Goal: Find specific page/section: Find specific page/section

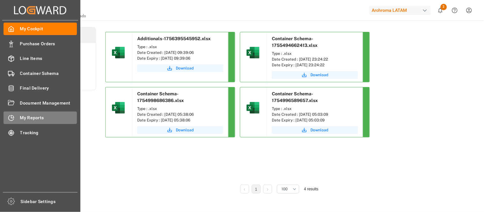
click at [34, 117] on span "My Reports" at bounding box center [48, 117] width 57 height 7
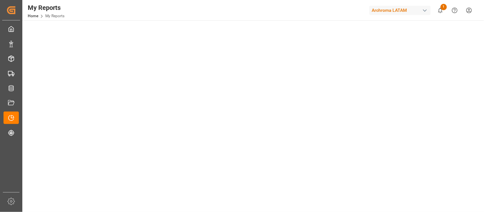
click at [423, 7] on div "Archroma LATAM" at bounding box center [399, 10] width 61 height 9
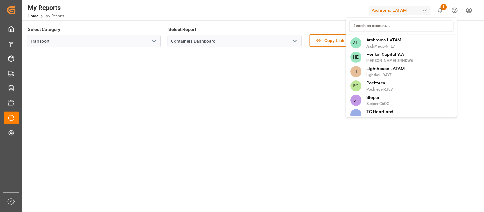
click at [426, 7] on html "Created by potrace 1.15, written by [PERSON_NAME] [DATE]-[DATE] Created by potr…" at bounding box center [242, 106] width 484 height 212
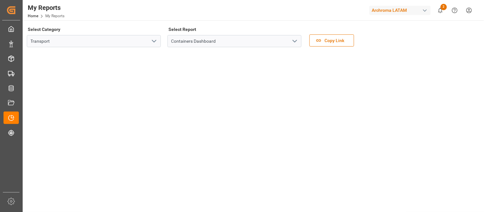
click at [425, 9] on div "button" at bounding box center [425, 10] width 6 height 6
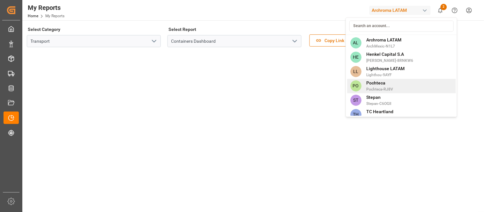
click at [381, 87] on span "Pochteca-RJ8V" at bounding box center [379, 89] width 27 height 6
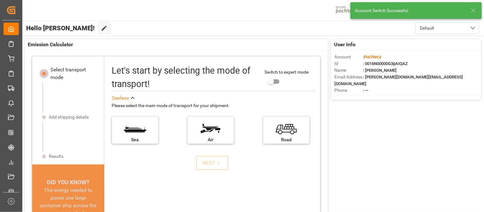
click at [472, 11] on icon at bounding box center [473, 11] width 8 height 8
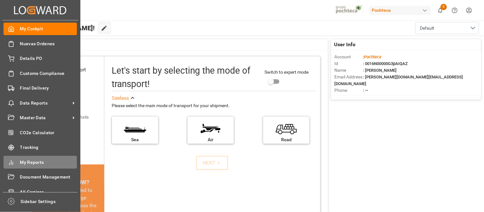
click at [27, 160] on span "My Reports" at bounding box center [48, 162] width 57 height 7
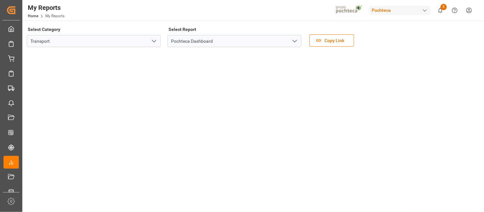
click at [155, 41] on icon "open menu" at bounding box center [154, 41] width 8 height 8
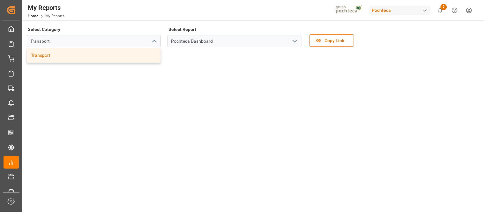
click at [155, 41] on icon "close menu" at bounding box center [154, 41] width 8 height 8
